Goal: Task Accomplishment & Management: Manage account settings

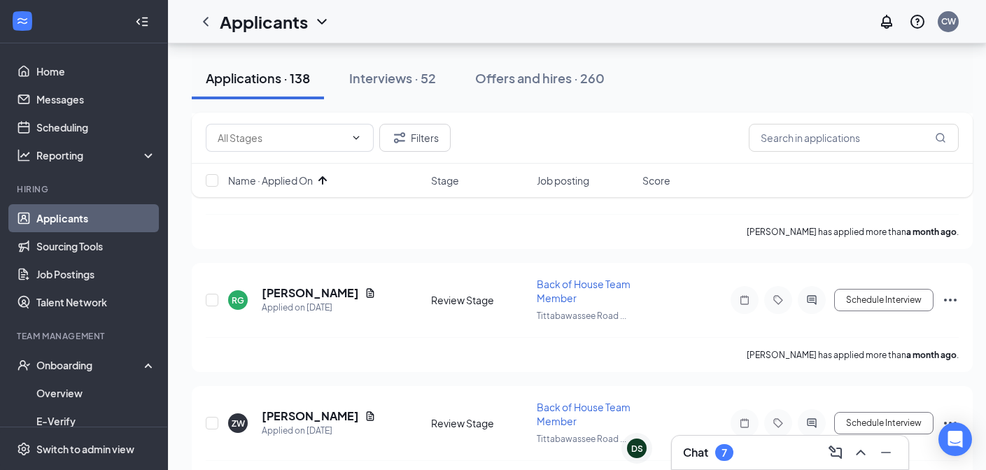
scroll to position [2177, 0]
click at [715, 459] on div "Chat 7" at bounding box center [708, 452] width 50 height 17
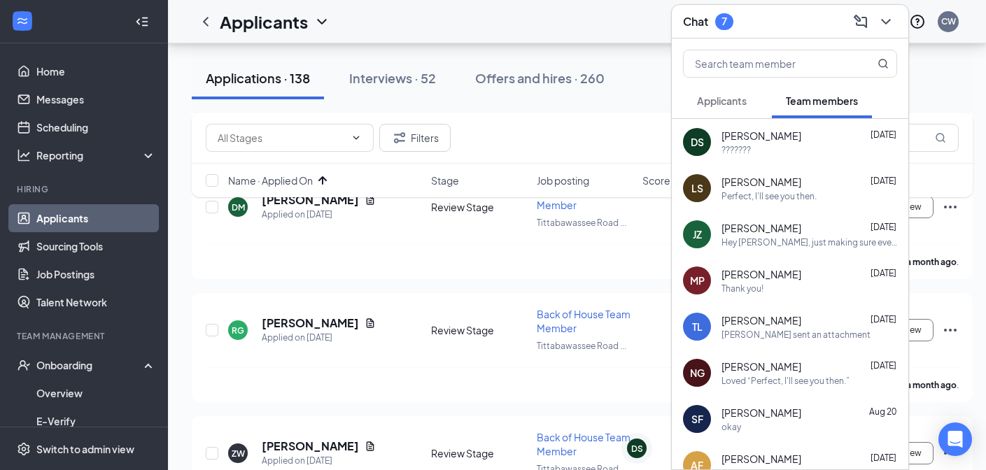
scroll to position [2146, 0]
click at [768, 152] on div "???????" at bounding box center [810, 150] width 176 height 12
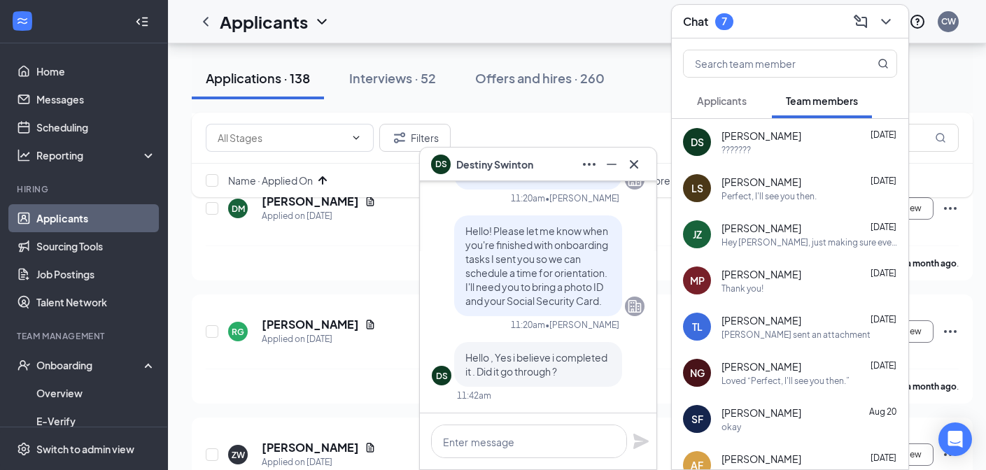
scroll to position [-1638, 0]
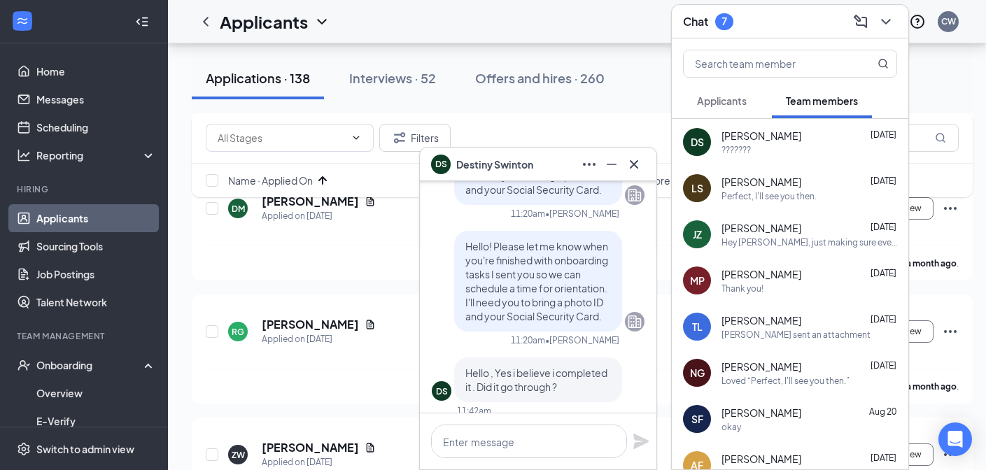
click at [553, 161] on div "DS [PERSON_NAME]" at bounding box center [538, 164] width 214 height 22
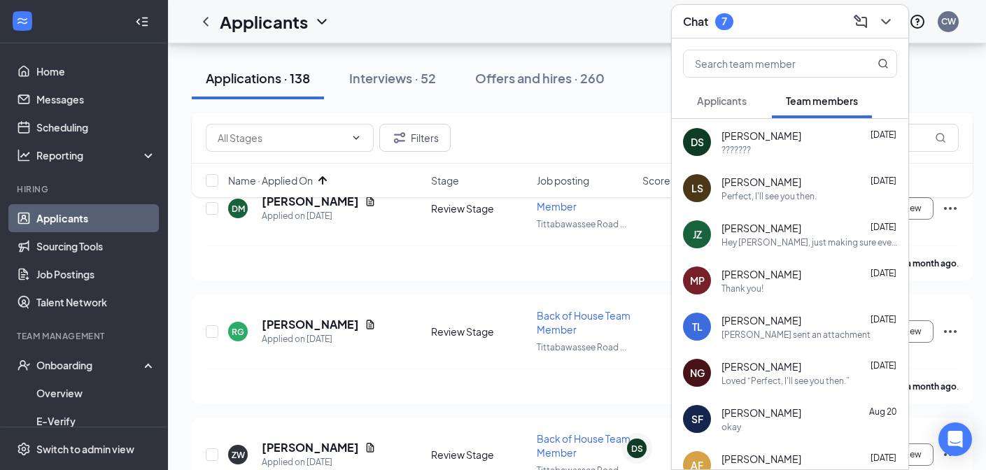
scroll to position [2112, 0]
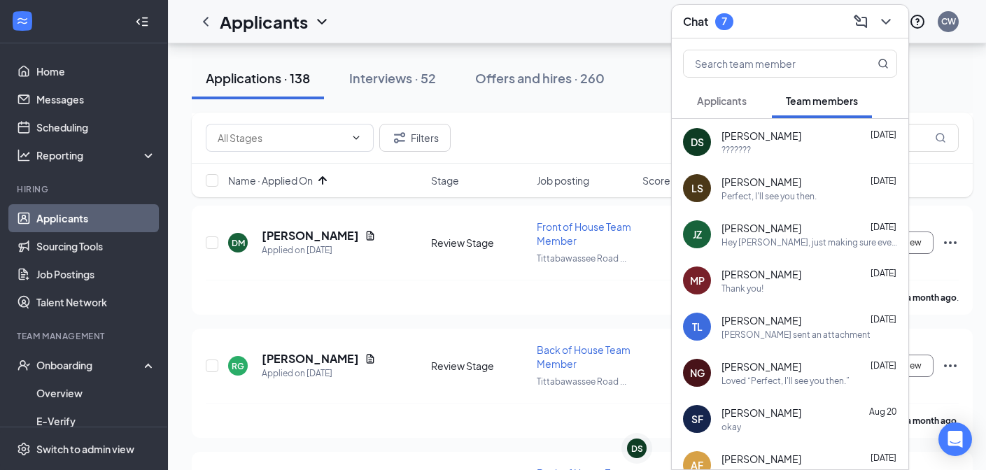
click at [789, 26] on div "Chat 7" at bounding box center [790, 21] width 214 height 22
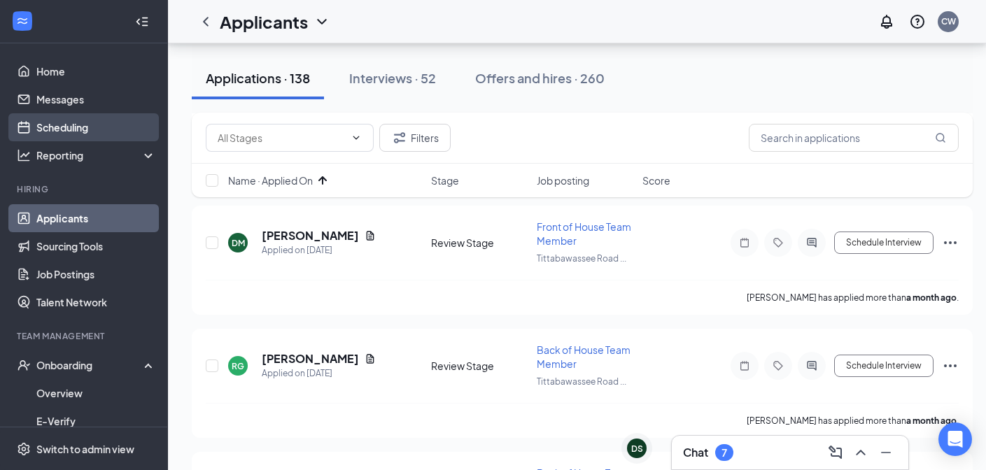
click at [80, 131] on link "Scheduling" at bounding box center [96, 127] width 120 height 28
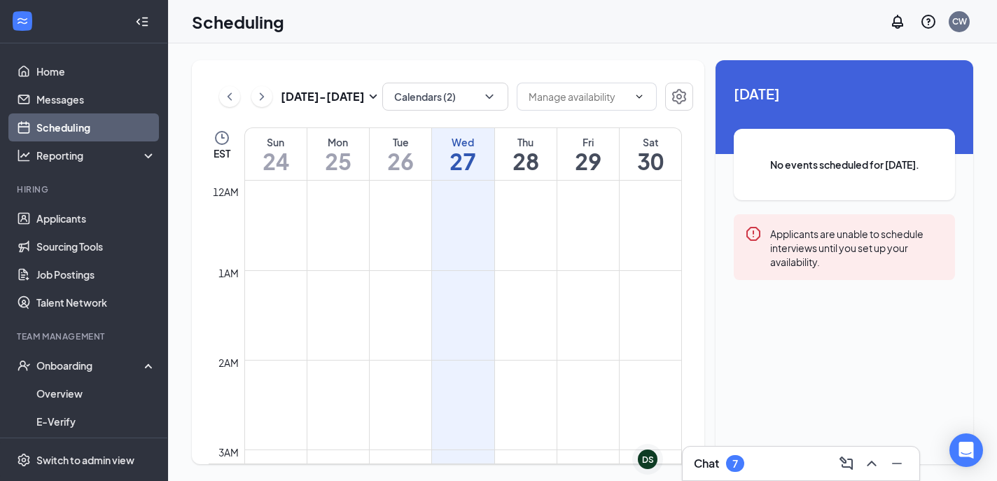
scroll to position [688, 0]
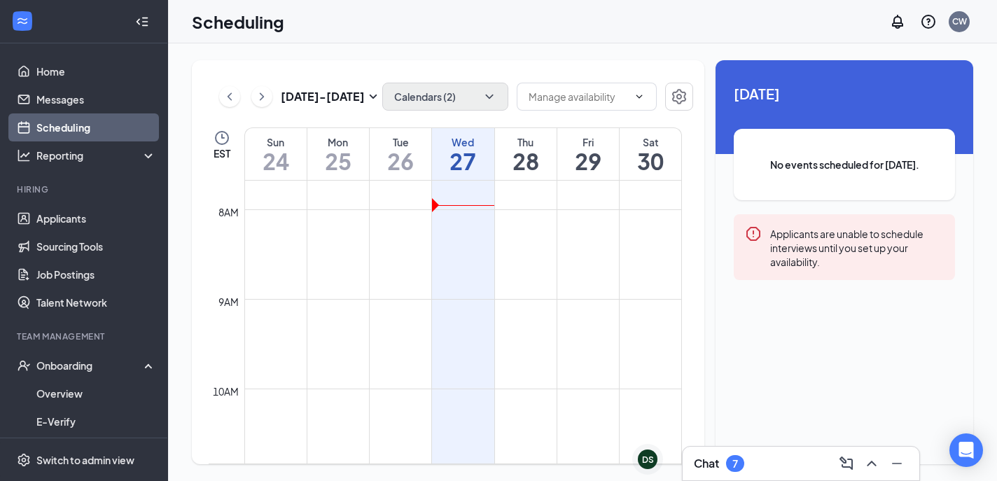
click at [490, 100] on icon "ChevronDown" at bounding box center [489, 97] width 14 height 14
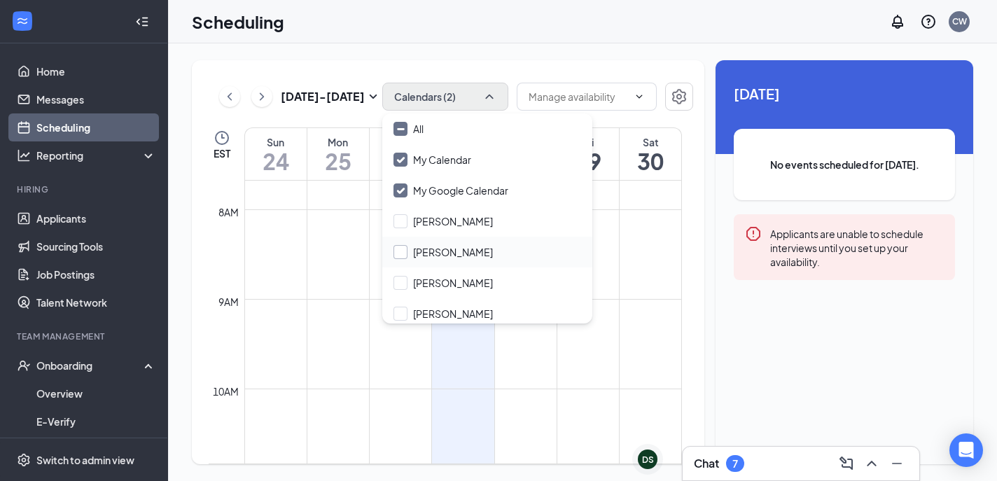
click at [405, 251] on div at bounding box center [400, 252] width 14 height 14
click at [405, 251] on input "[PERSON_NAME]" at bounding box center [442, 252] width 99 height 14
click at [399, 246] on input "[PERSON_NAME]" at bounding box center [442, 252] width 99 height 14
checkbox input "true"
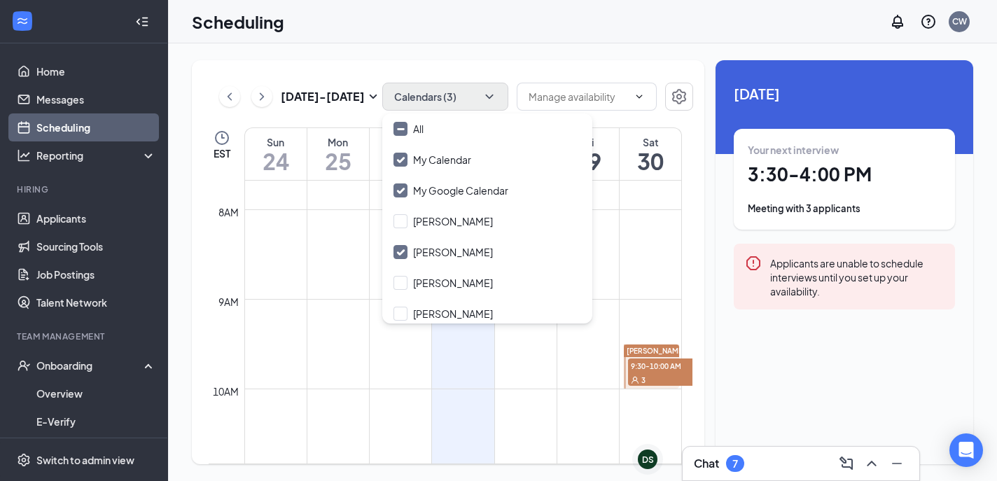
click at [484, 31] on div "Scheduling CW" at bounding box center [582, 21] width 829 height 43
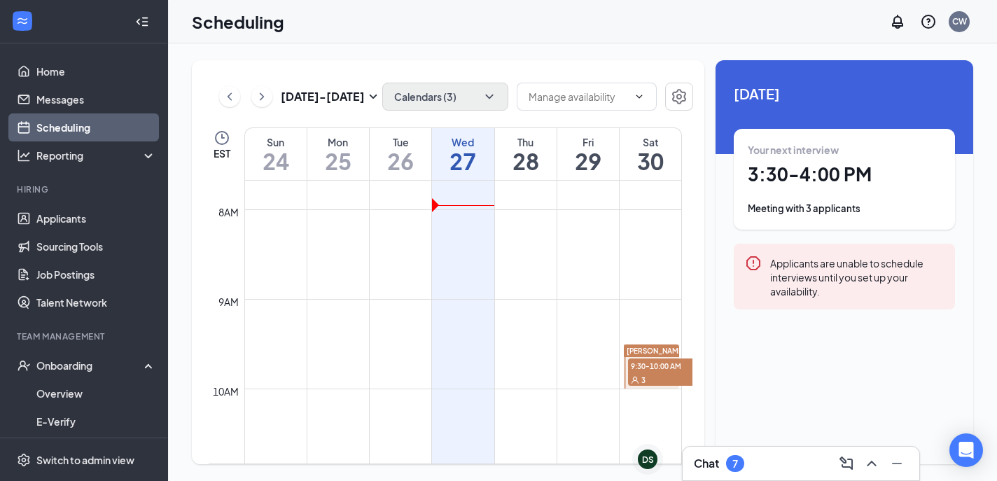
click at [808, 191] on div "Your next interview 3:30 - 4:00 PM Meeting with 3 applicants" at bounding box center [843, 179] width 193 height 73
